Goal: Transaction & Acquisition: Book appointment/travel/reservation

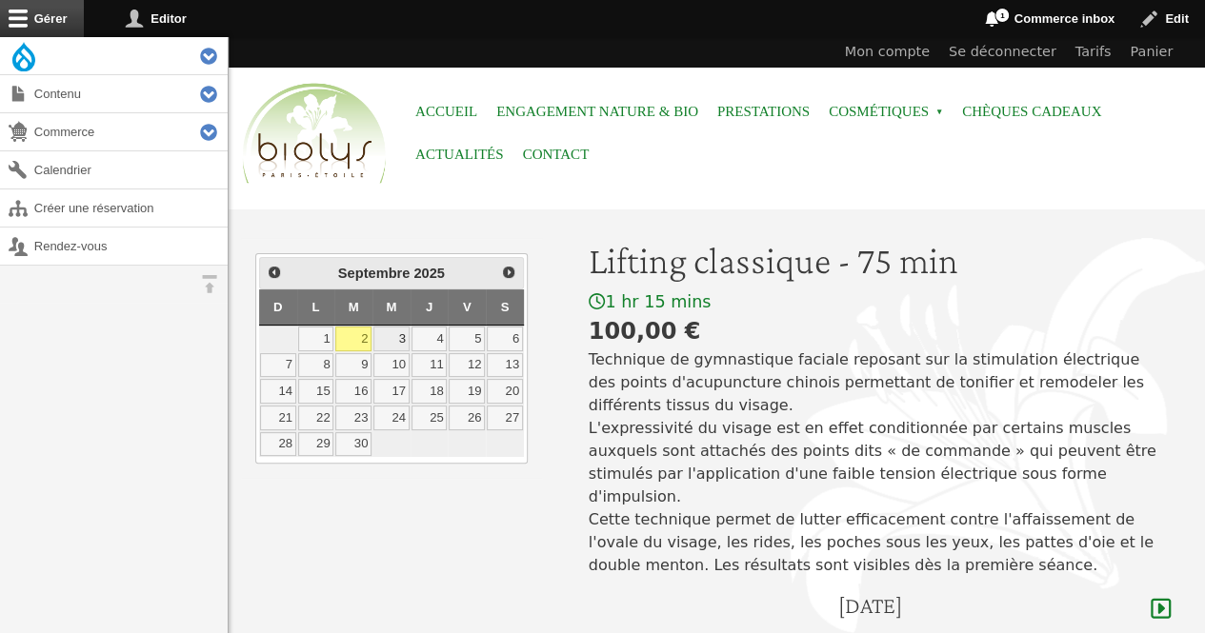
click at [398, 334] on link "3" at bounding box center [391, 339] width 36 height 25
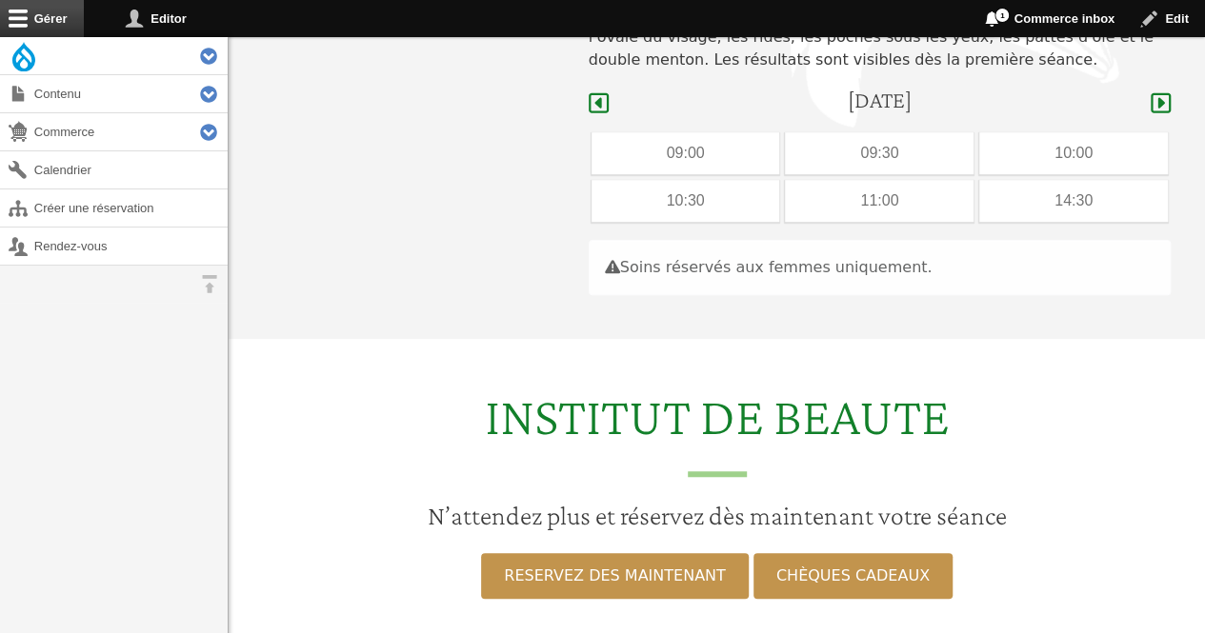
scroll to position [569, 0]
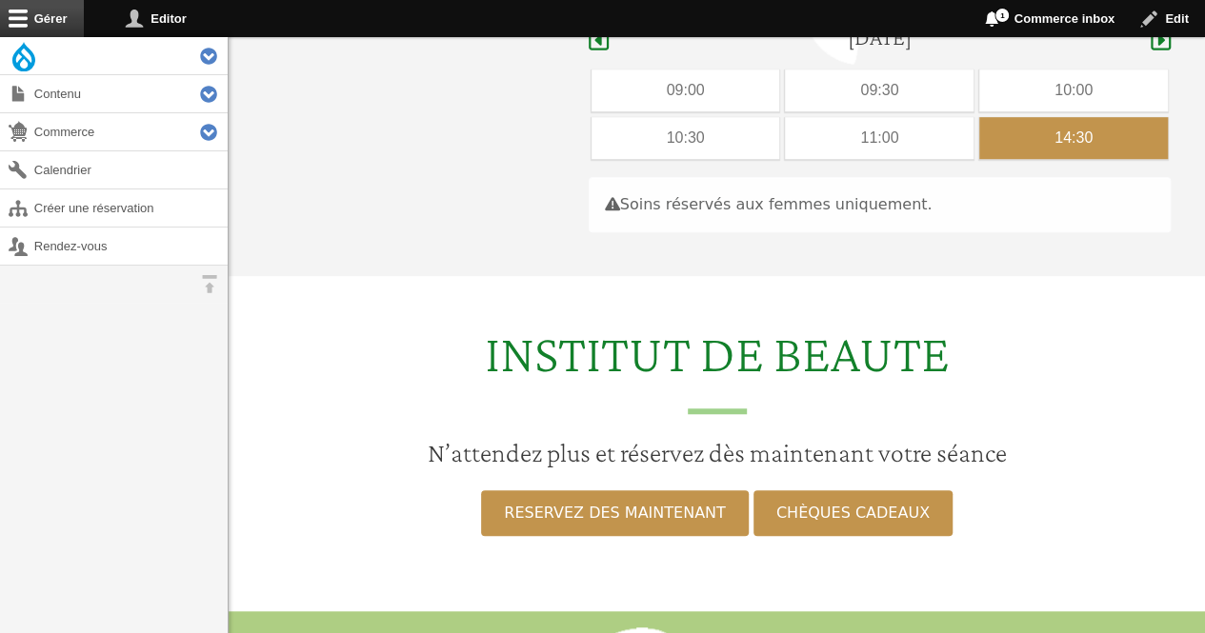
click at [1006, 122] on div "14:30" at bounding box center [1073, 138] width 189 height 42
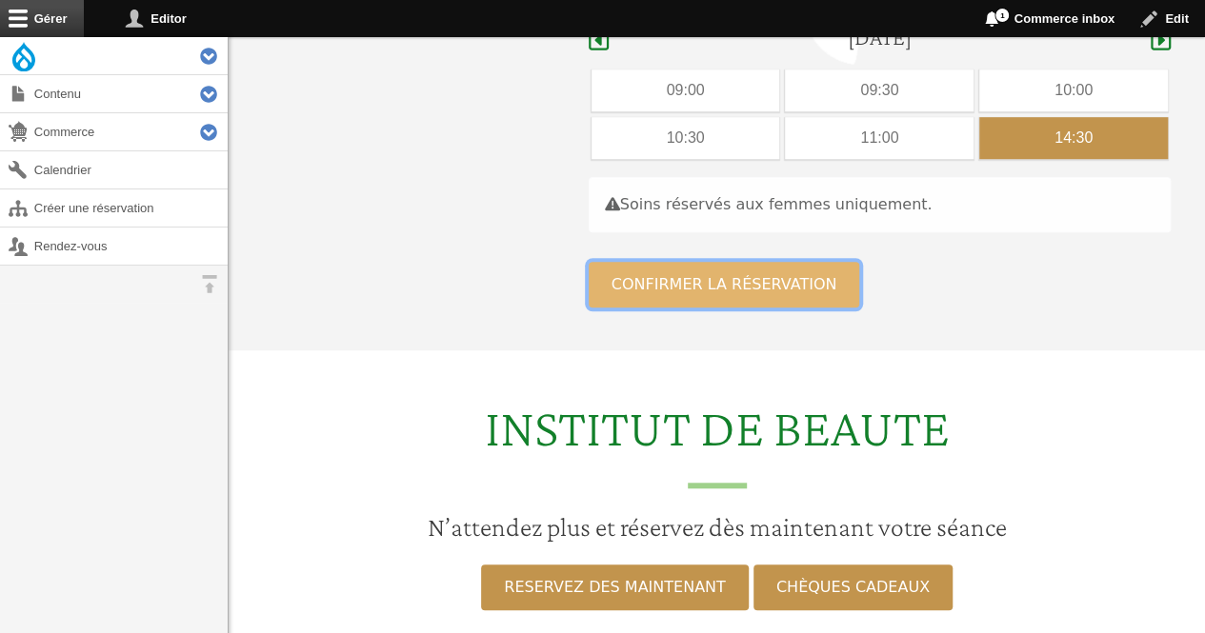
click at [733, 264] on button "Confirmer la réservation" at bounding box center [724, 285] width 271 height 46
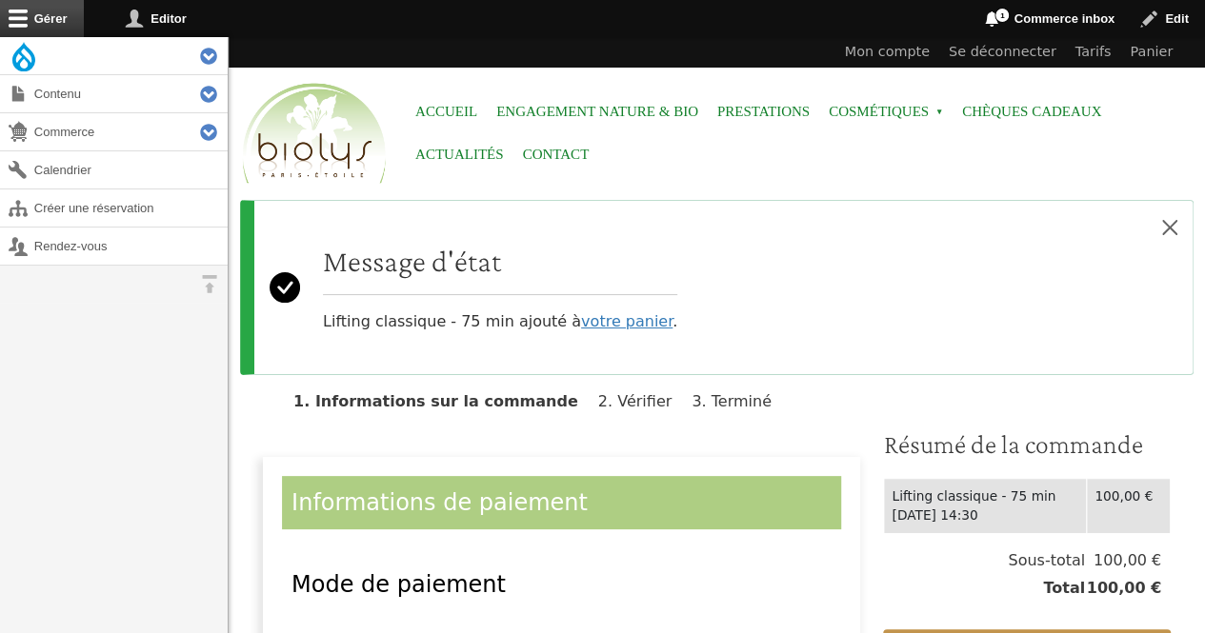
scroll to position [611, 0]
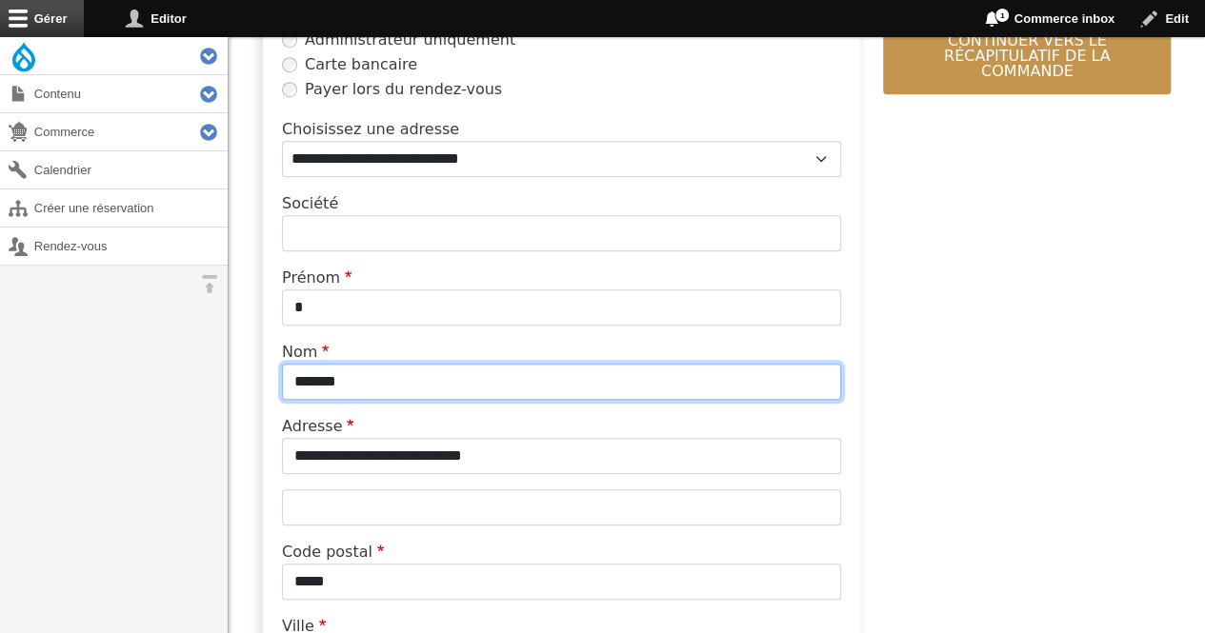
click at [382, 380] on input "*******" at bounding box center [561, 382] width 559 height 36
type input "*"
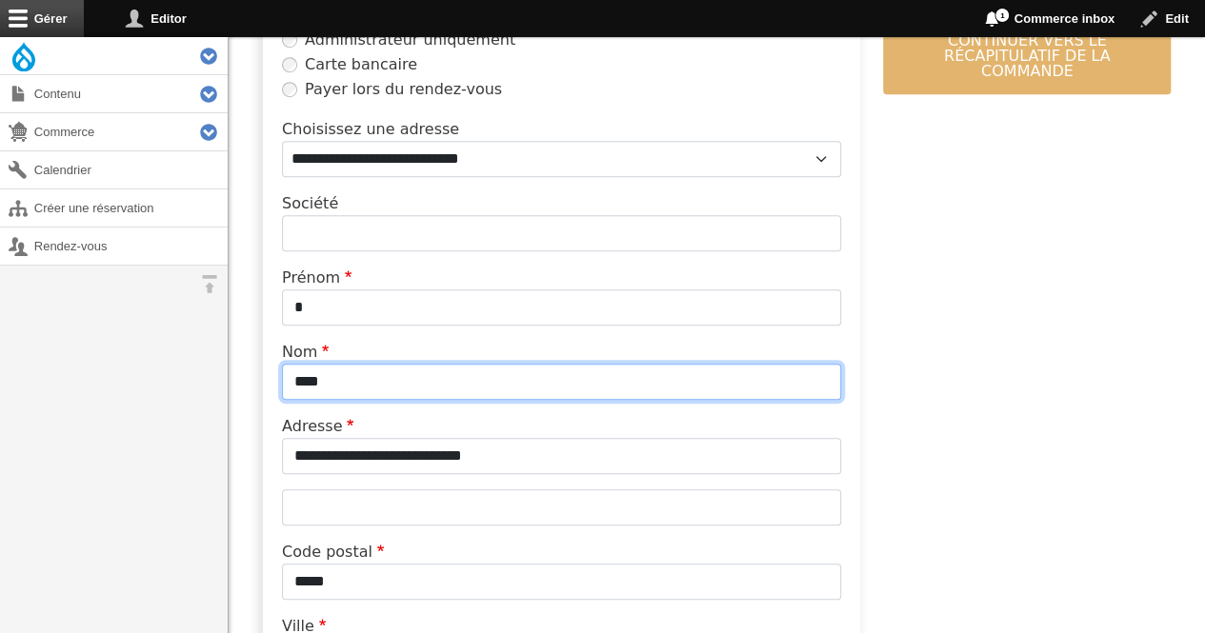
type input "****"
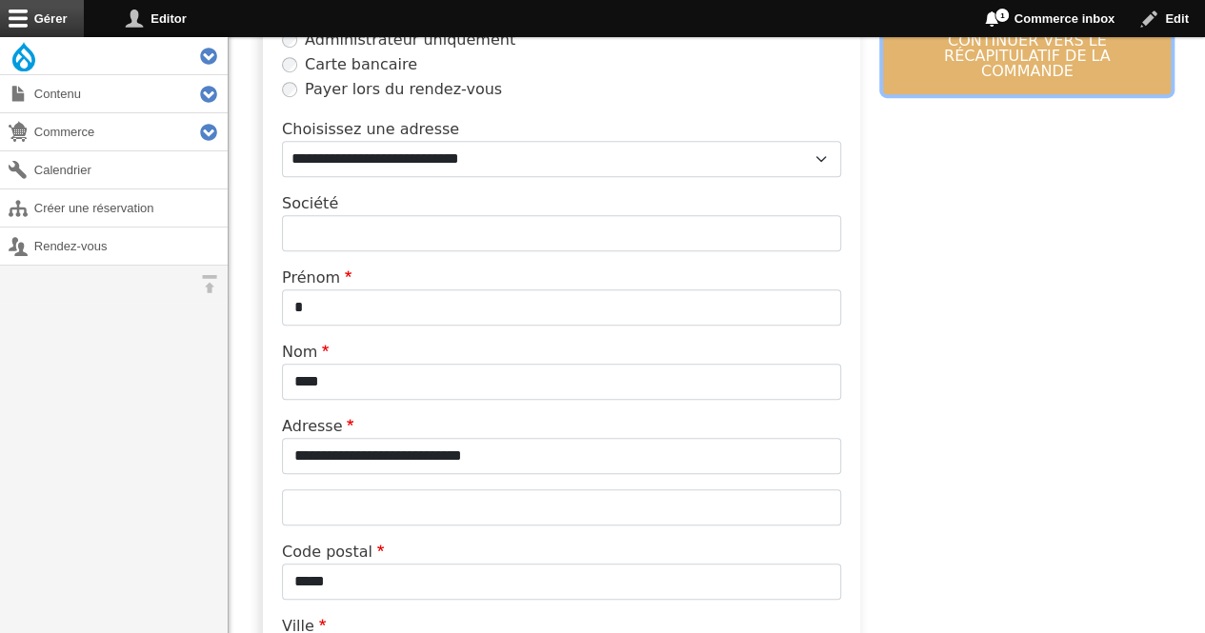
click at [919, 73] on button "Continuer vers le récapitulatif de la commande" at bounding box center [1027, 56] width 288 height 76
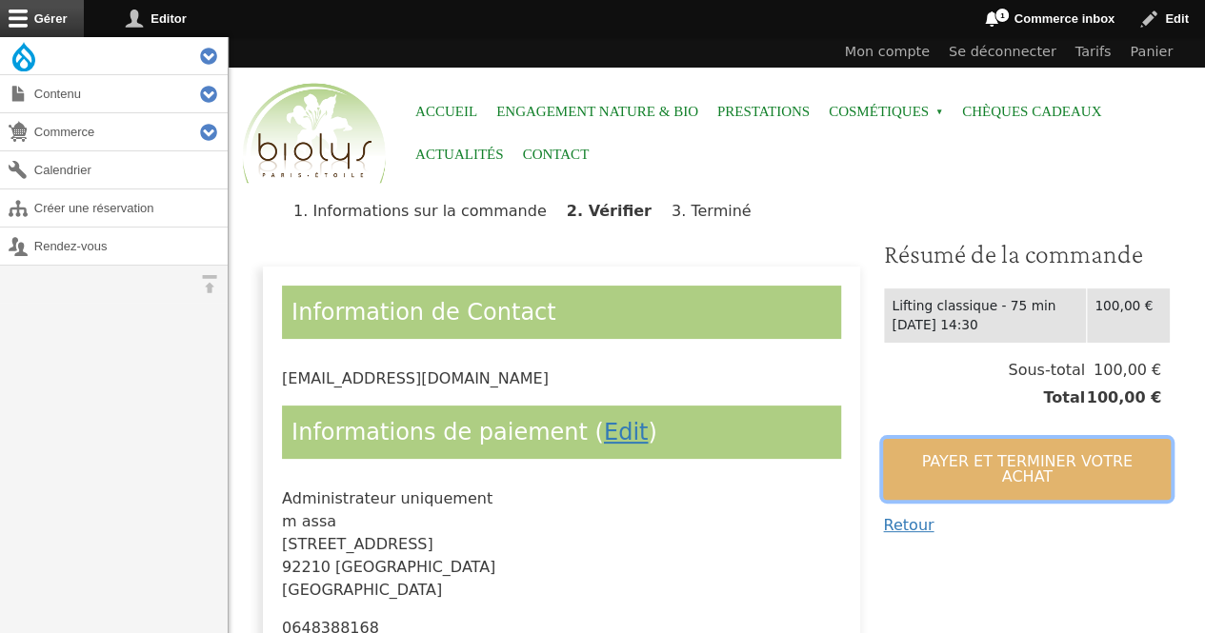
click at [923, 451] on button "Payer et terminer votre achat" at bounding box center [1027, 469] width 288 height 61
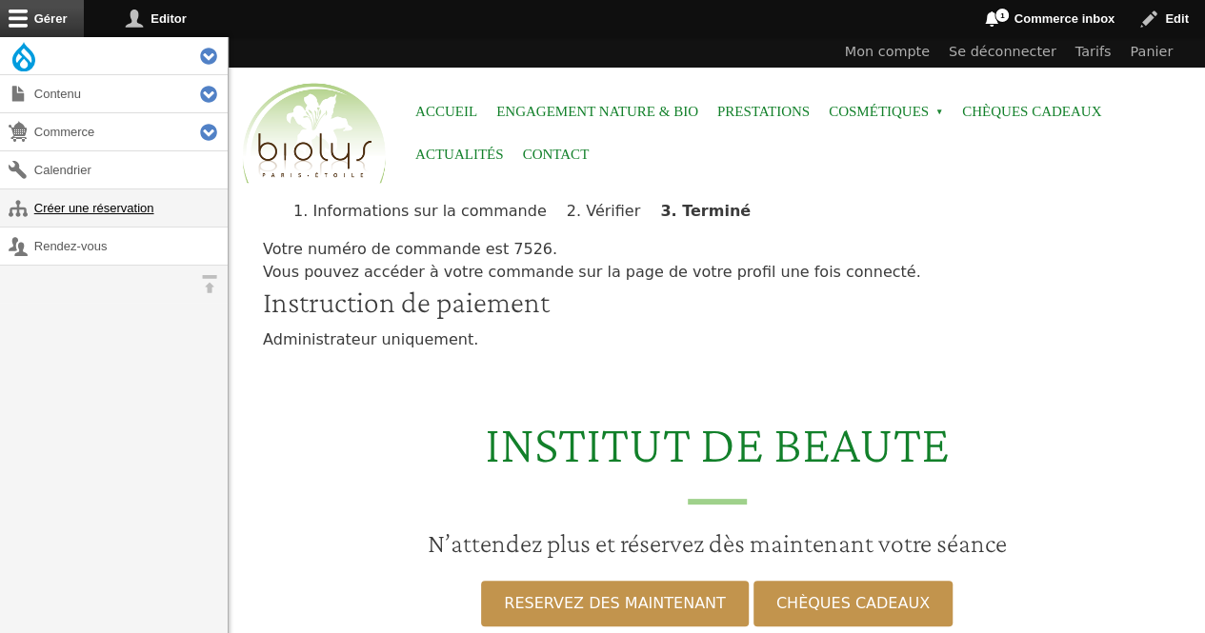
click at [145, 201] on link "Créer une réservation" at bounding box center [114, 208] width 228 height 37
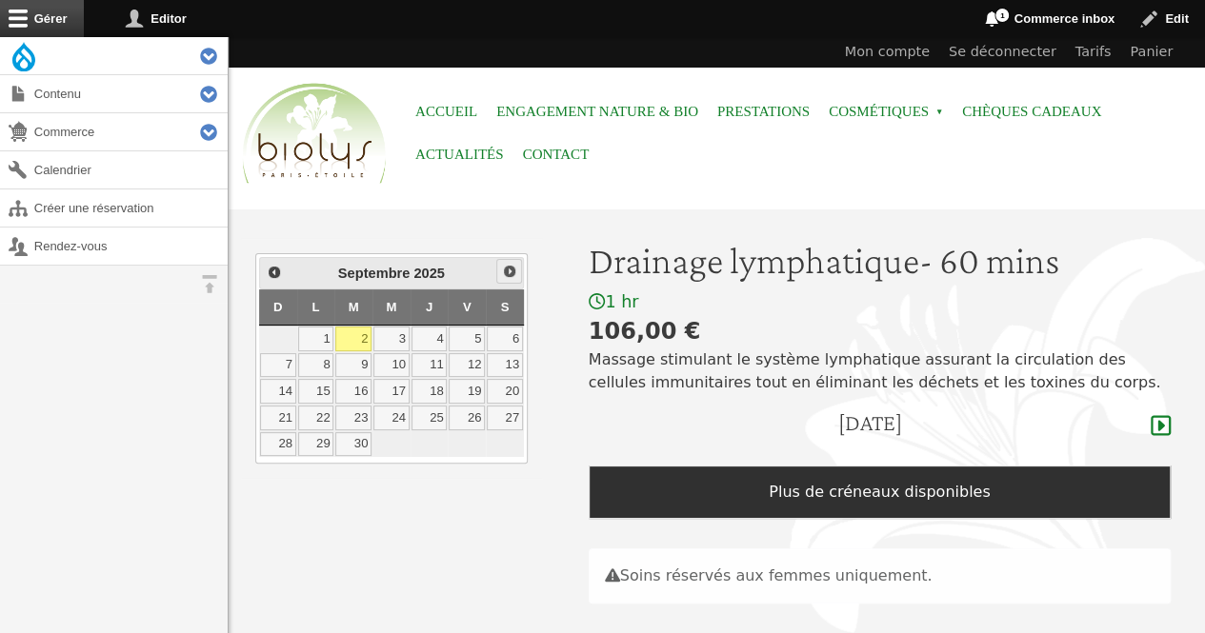
click at [507, 275] on span "Suivant" at bounding box center [509, 271] width 15 height 15
click at [362, 363] on link "7" at bounding box center [353, 365] width 36 height 25
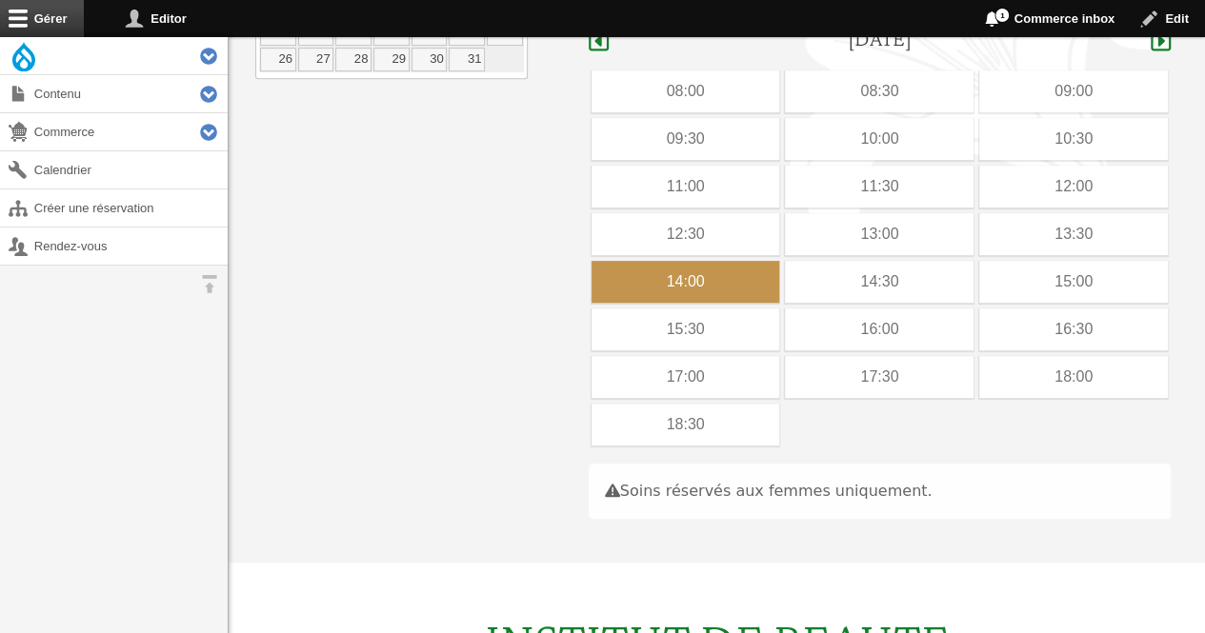
scroll to position [409, 0]
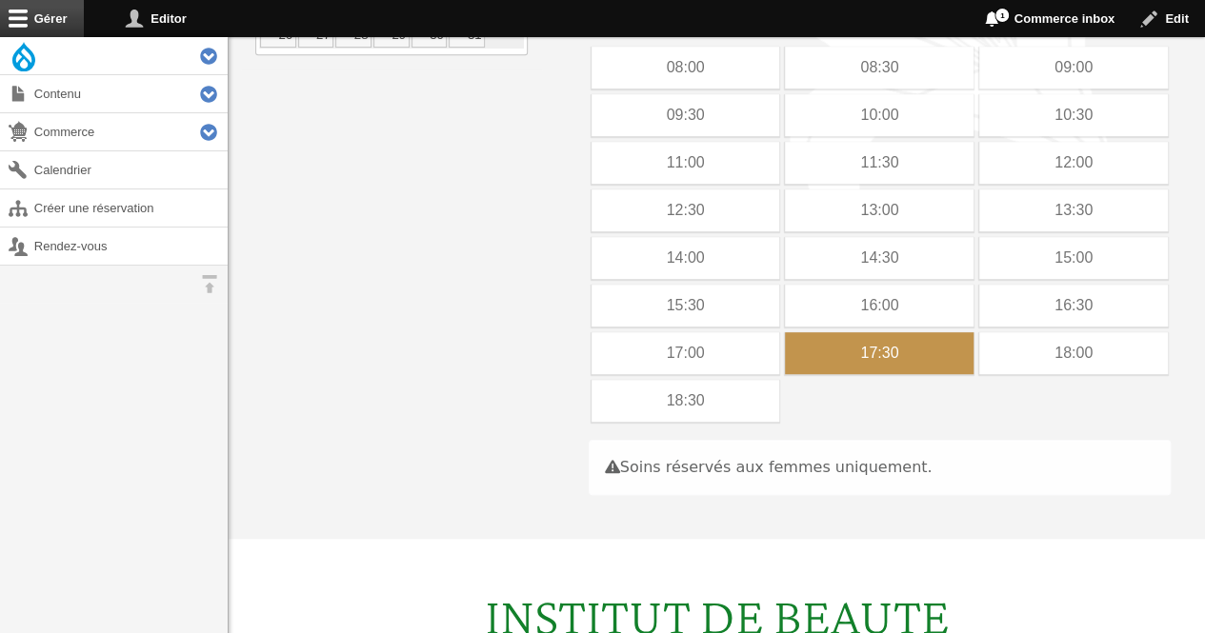
click at [870, 359] on div "17:30" at bounding box center [879, 353] width 189 height 42
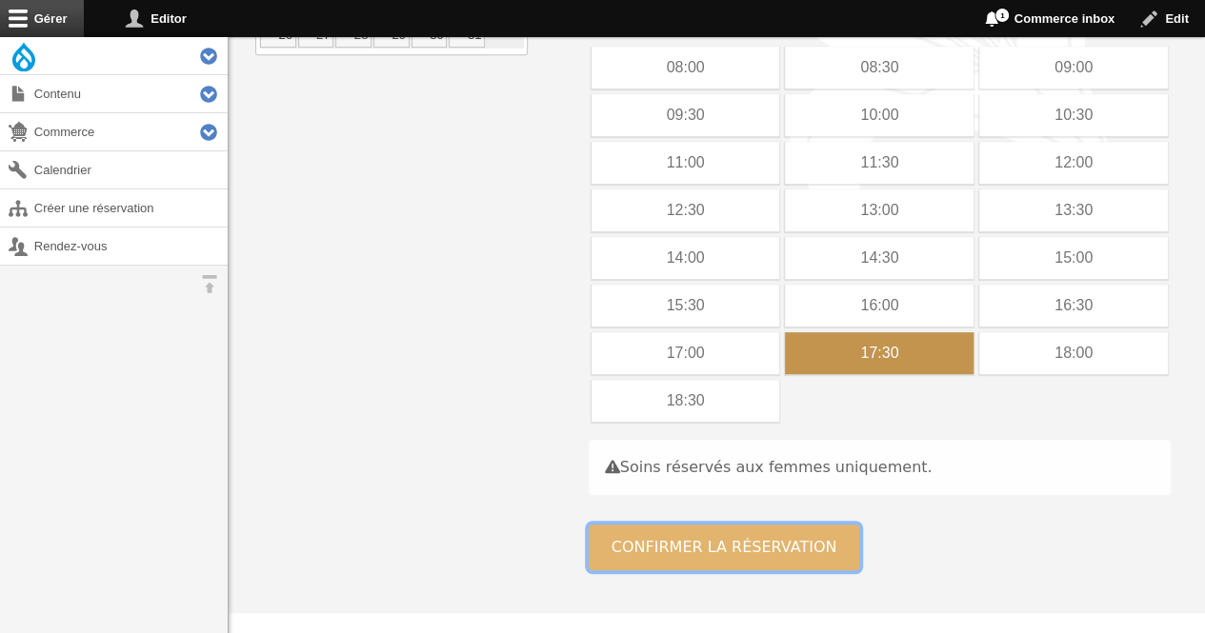
click at [758, 555] on button "Confirmer la réservation" at bounding box center [724, 548] width 271 height 46
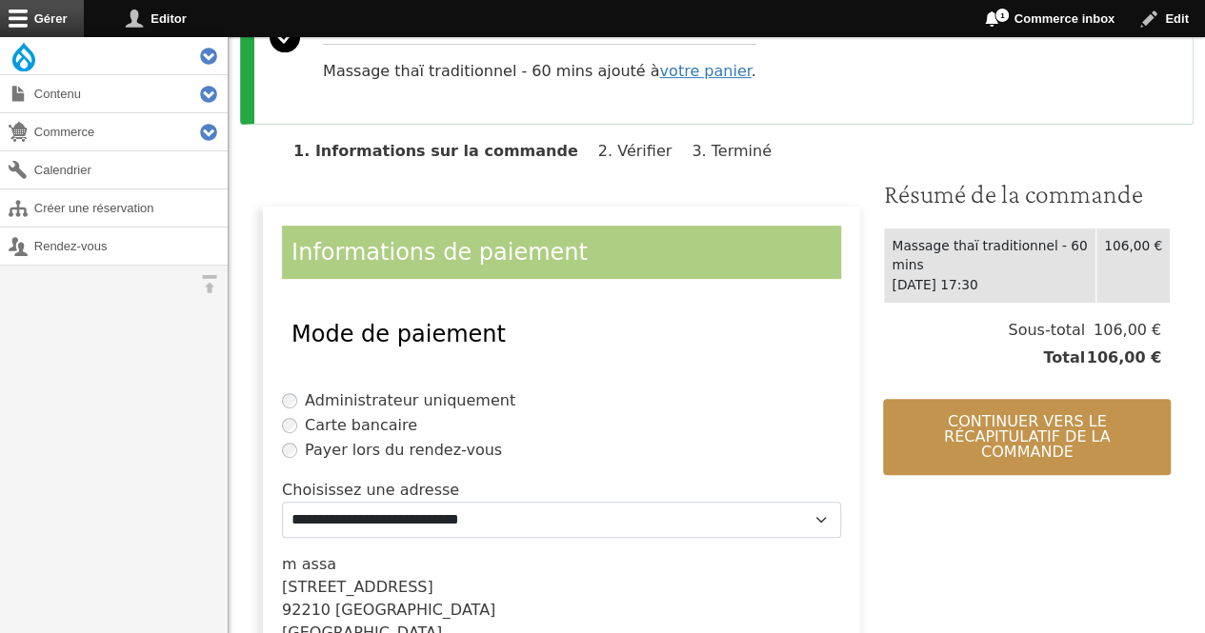
scroll to position [287, 0]
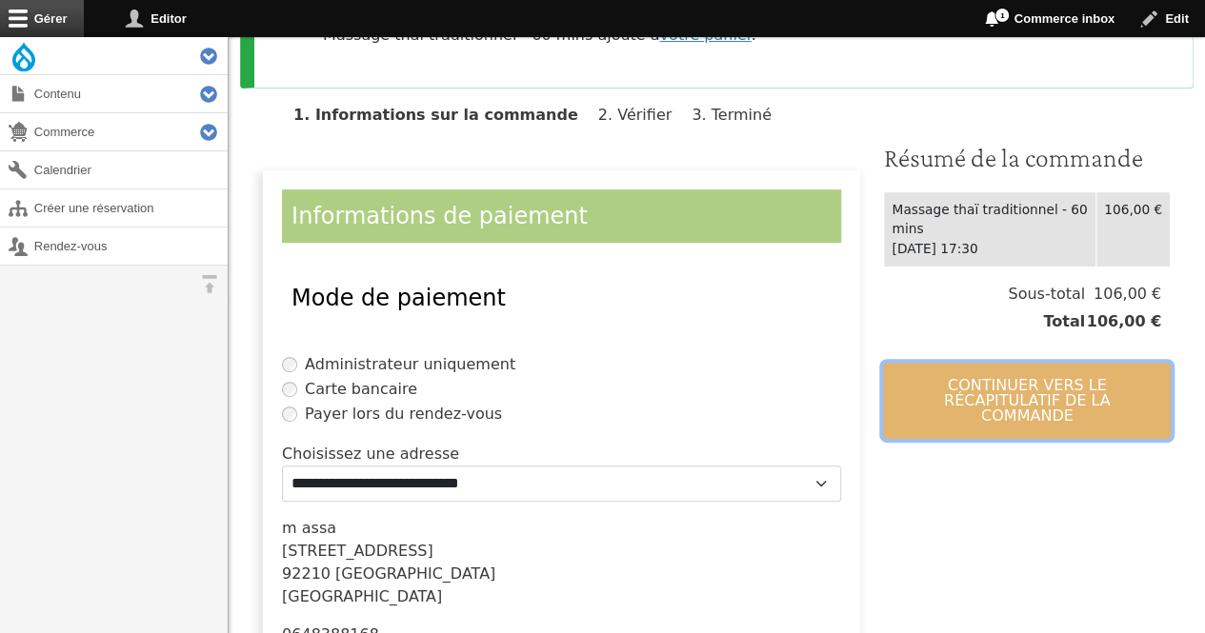
click at [1038, 363] on button "Continuer vers le récapitulatif de la commande" at bounding box center [1027, 401] width 288 height 76
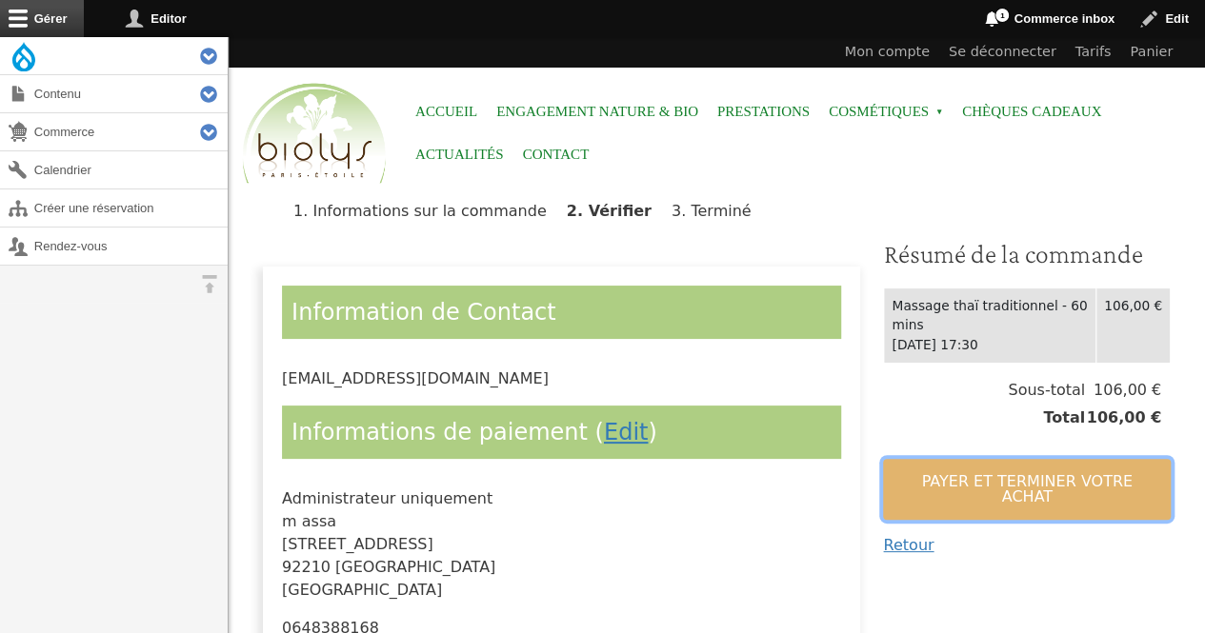
click at [977, 459] on button "Payer et terminer votre achat" at bounding box center [1027, 489] width 288 height 61
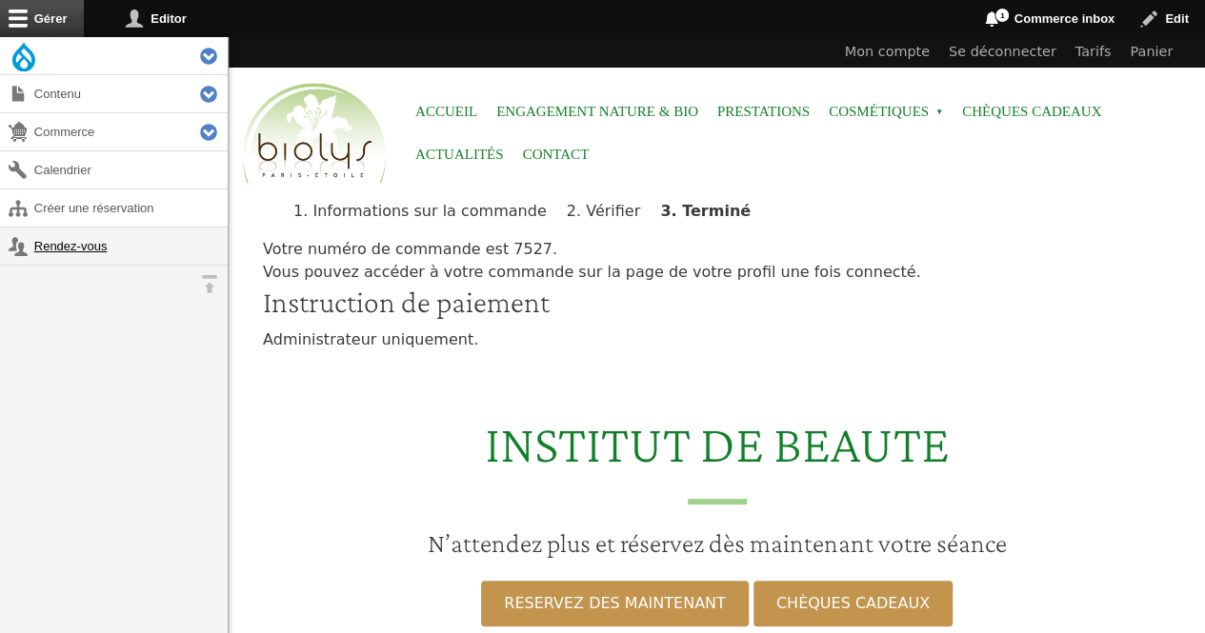
click at [103, 240] on link "Rendez-vous" at bounding box center [114, 246] width 228 height 37
